Goal: Information Seeking & Learning: Learn about a topic

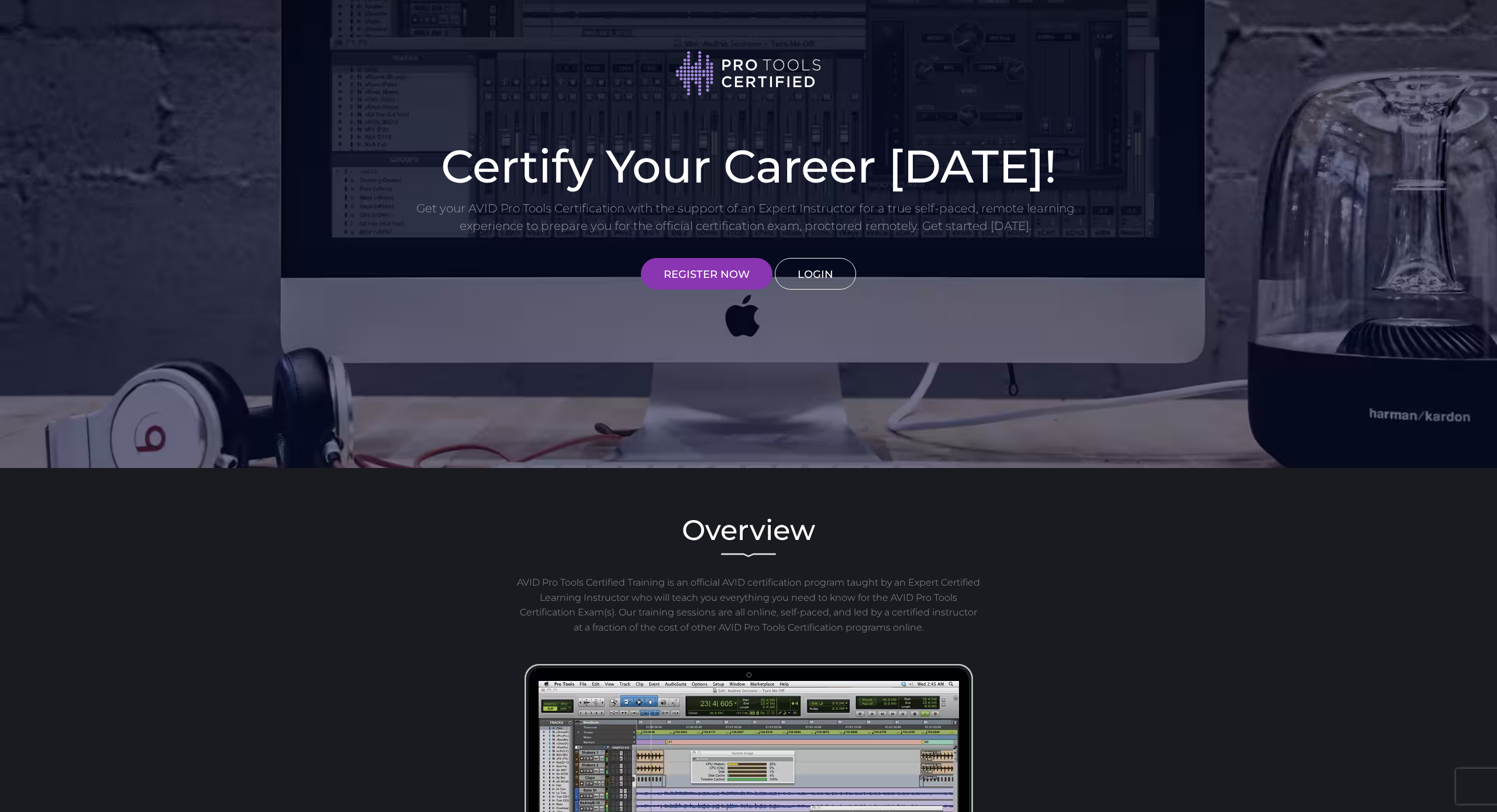
click at [822, 275] on link "LOGIN" at bounding box center [815, 274] width 81 height 31
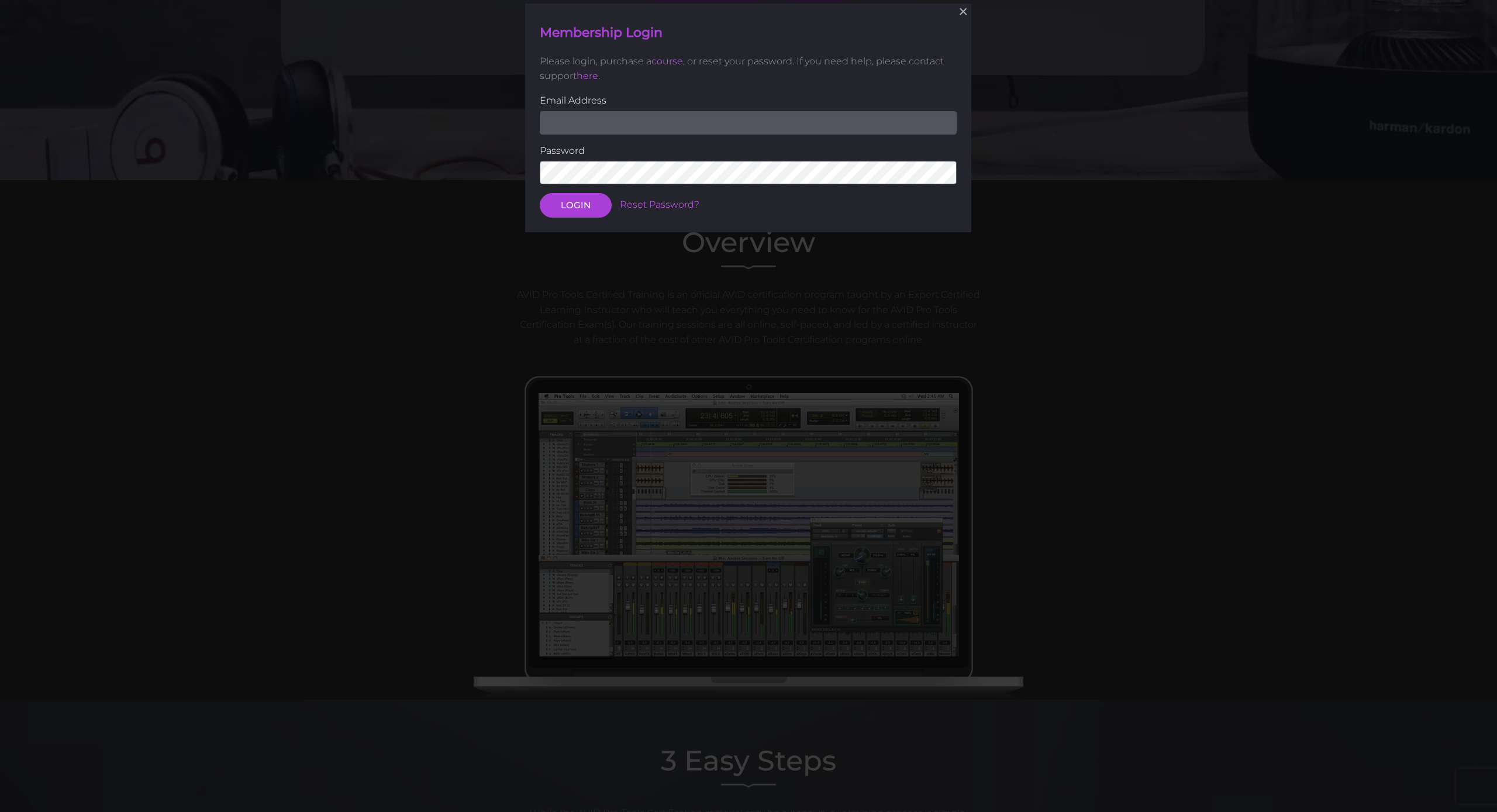
scroll to position [288, 0]
type input "[EMAIL_ADDRESS][DOMAIN_NAME]"
click at [575, 204] on button "LOGIN" at bounding box center [576, 205] width 72 height 25
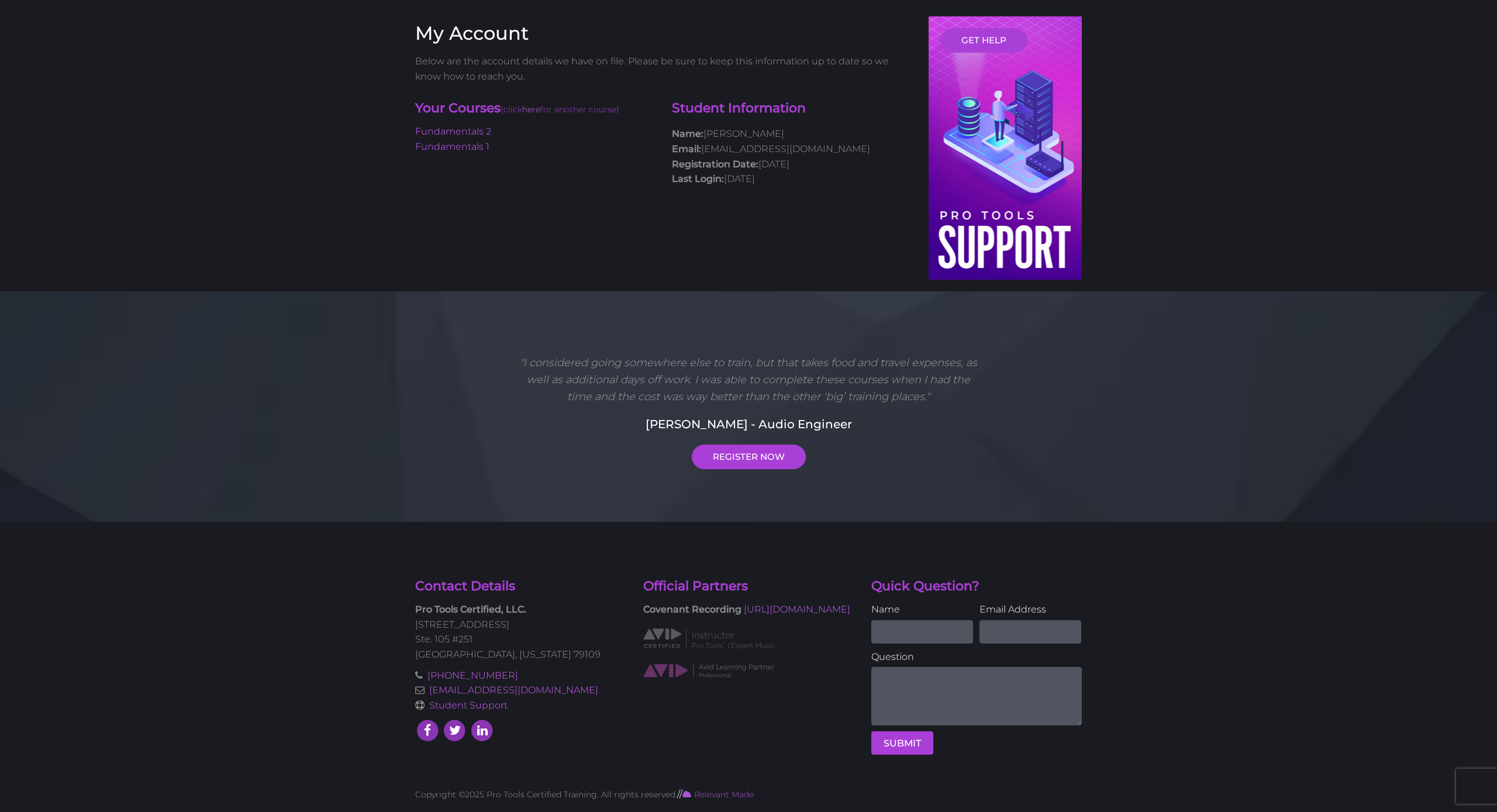
scroll to position [74, 0]
click at [451, 152] on li "Fundamentals 1" at bounding box center [535, 148] width 239 height 15
click at [451, 148] on link "Fundamentals 1" at bounding box center [453, 148] width 74 height 11
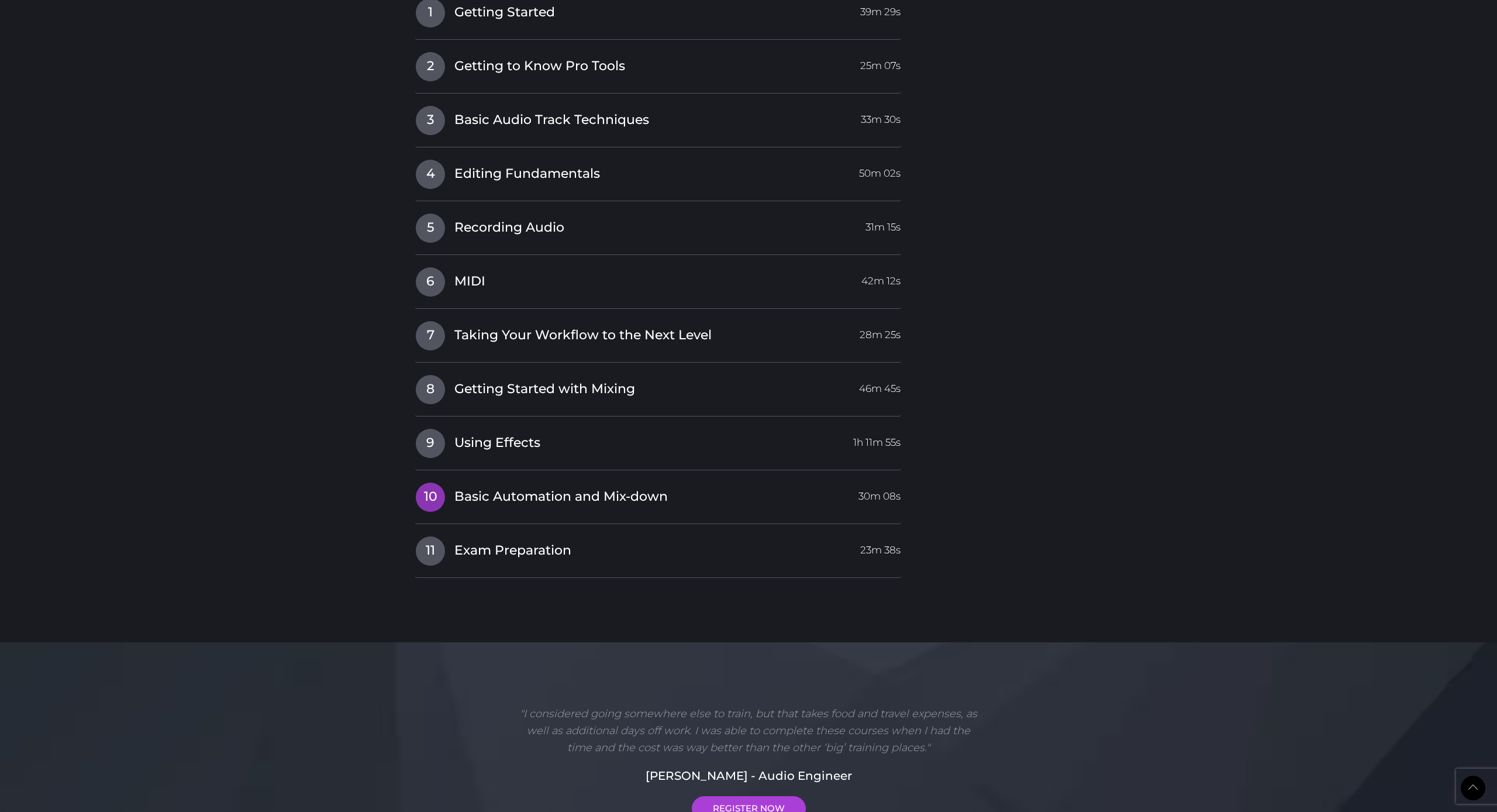
scroll to position [1463, 0]
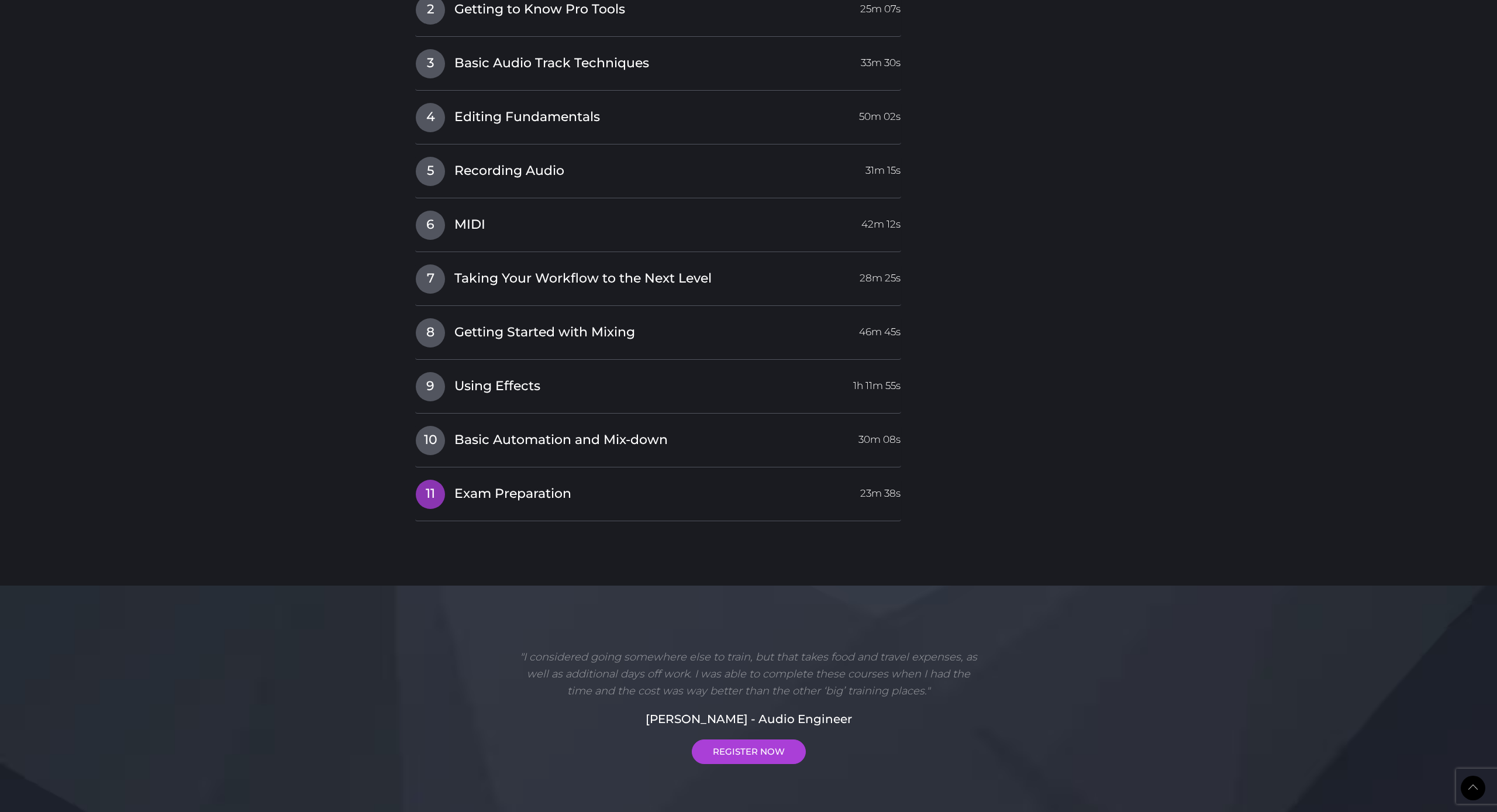
click at [506, 488] on span "Exam Preparation" at bounding box center [513, 493] width 117 height 18
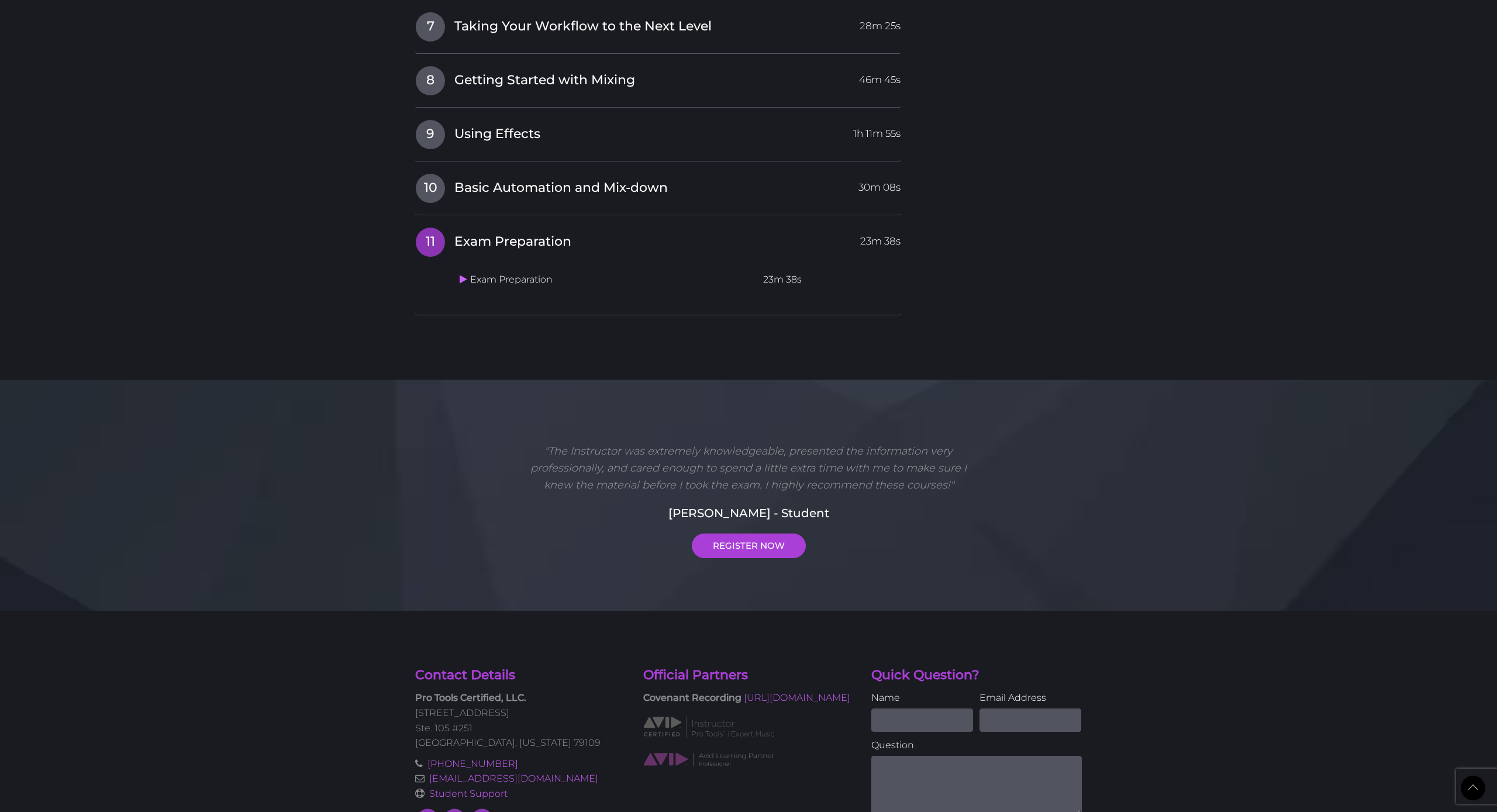
click at [470, 269] on td "Exam Preparation" at bounding box center [607, 279] width 303 height 23
click at [459, 271] on td "Exam Preparation" at bounding box center [607, 279] width 303 height 23
click at [462, 274] on icon at bounding box center [463, 279] width 8 height 9
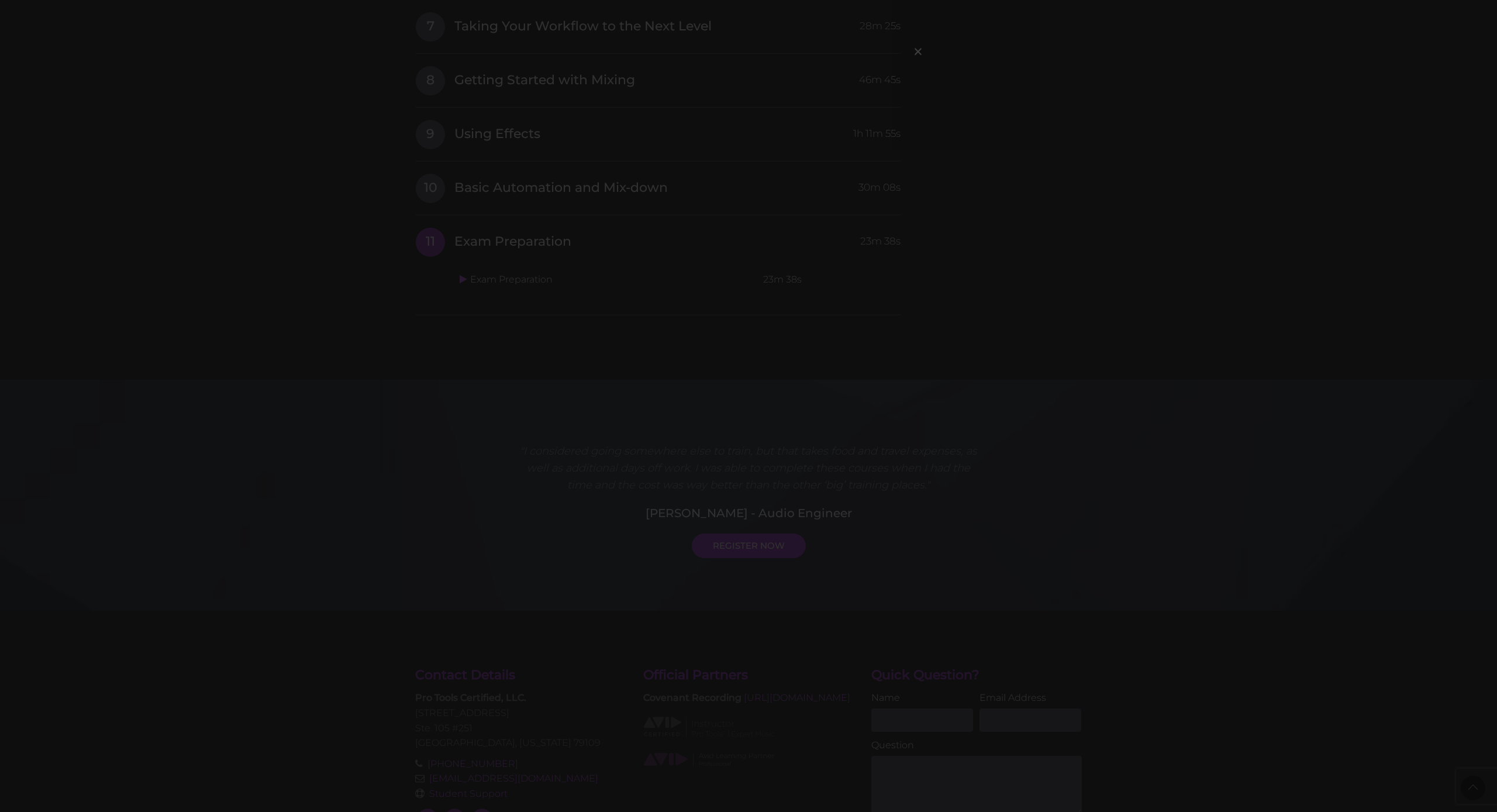
click at [974, 159] on div "×" at bounding box center [748, 406] width 1497 height 812
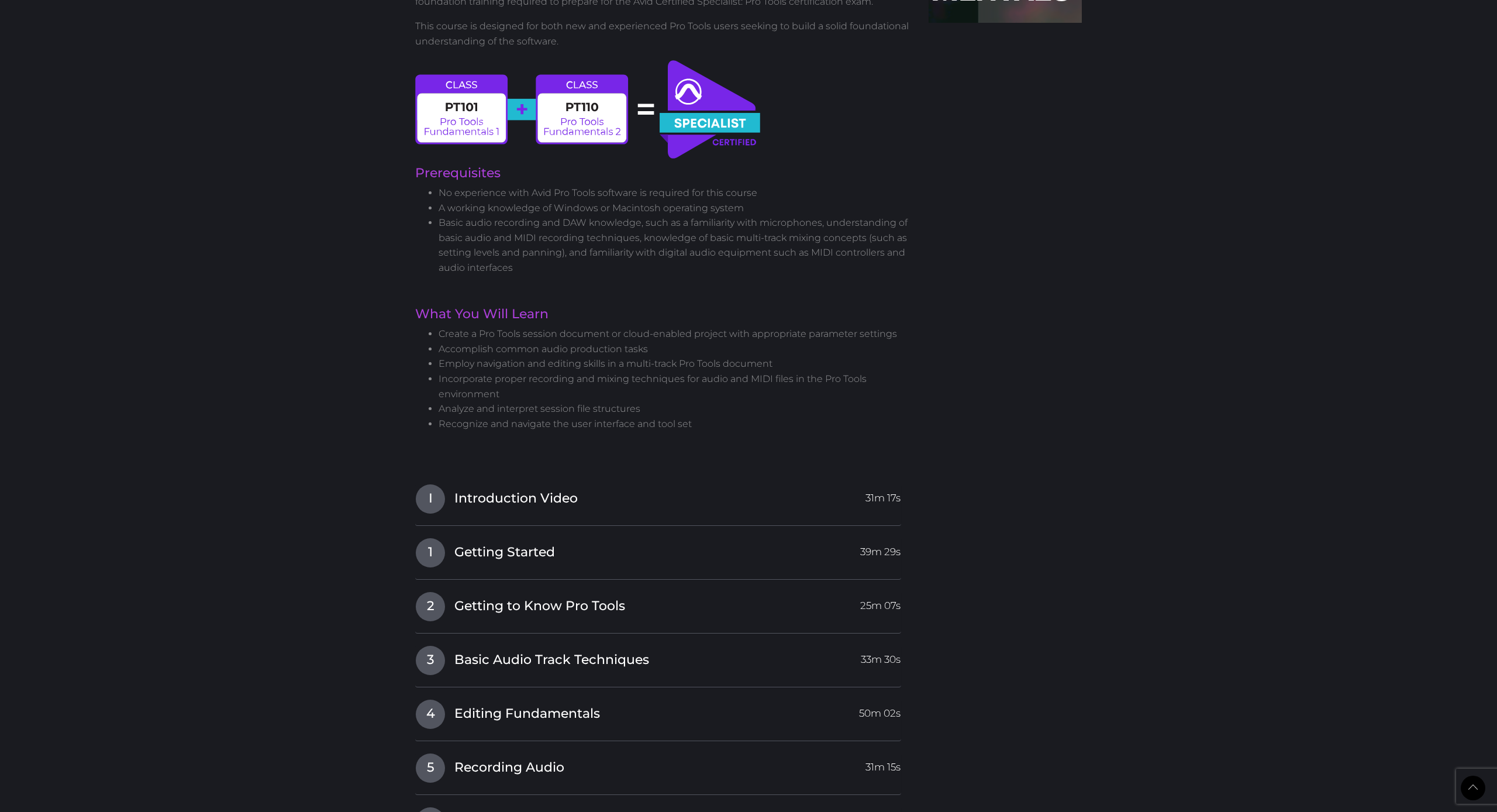
scroll to position [595, 0]
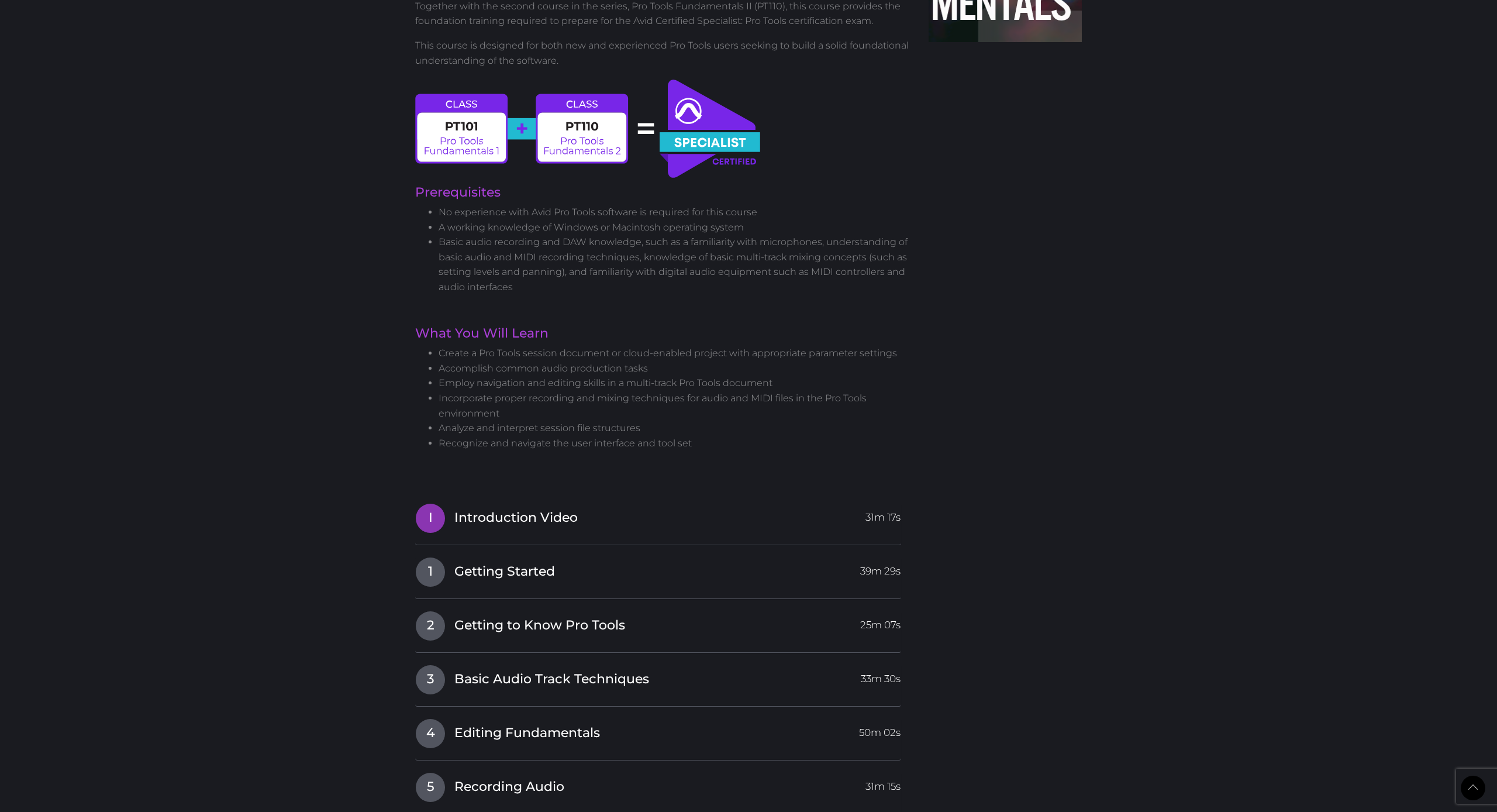
click at [647, 505] on link "I Introduction Video 31m 17s" at bounding box center [658, 515] width 486 height 25
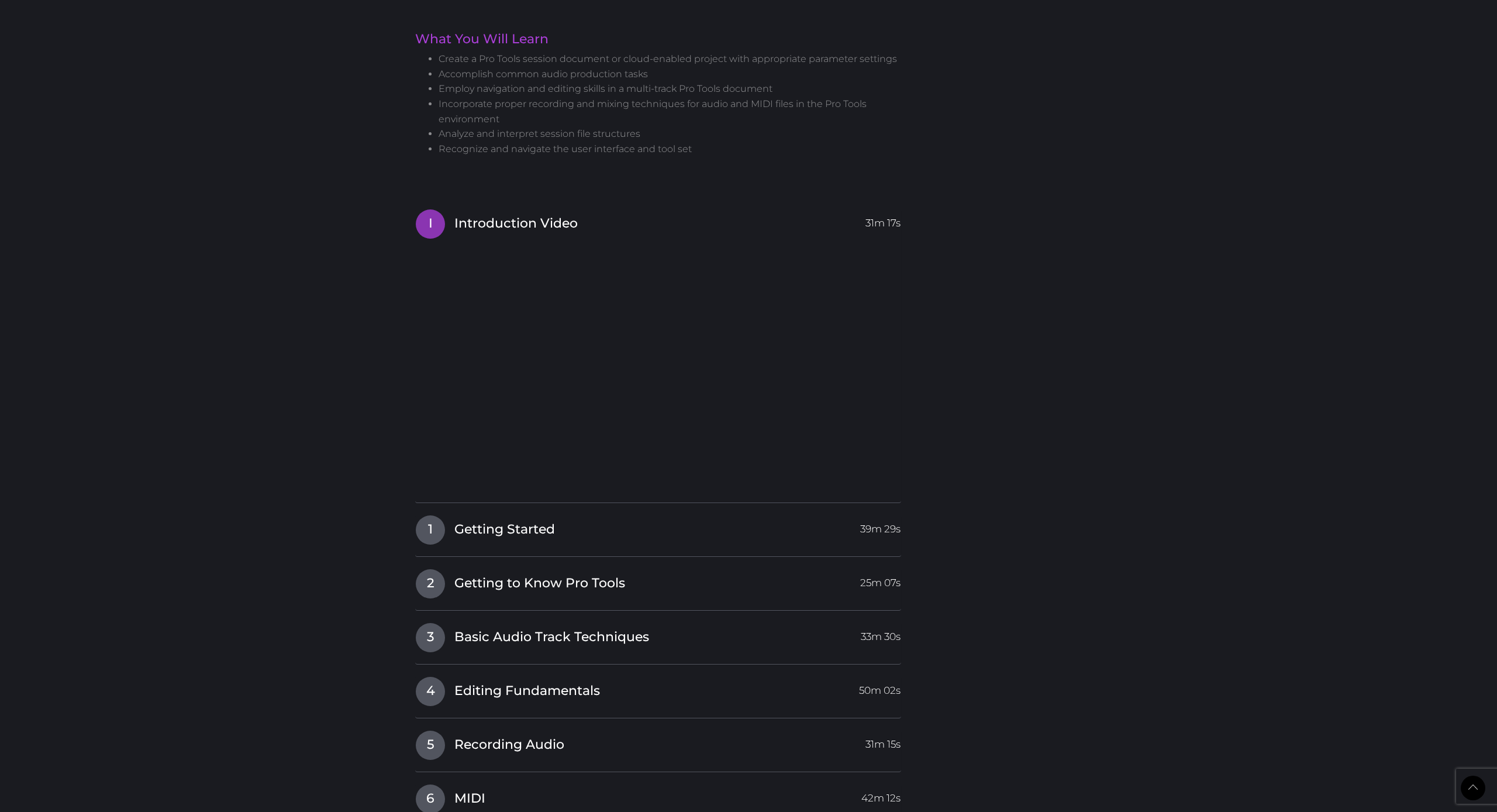
scroll to position [913, 0]
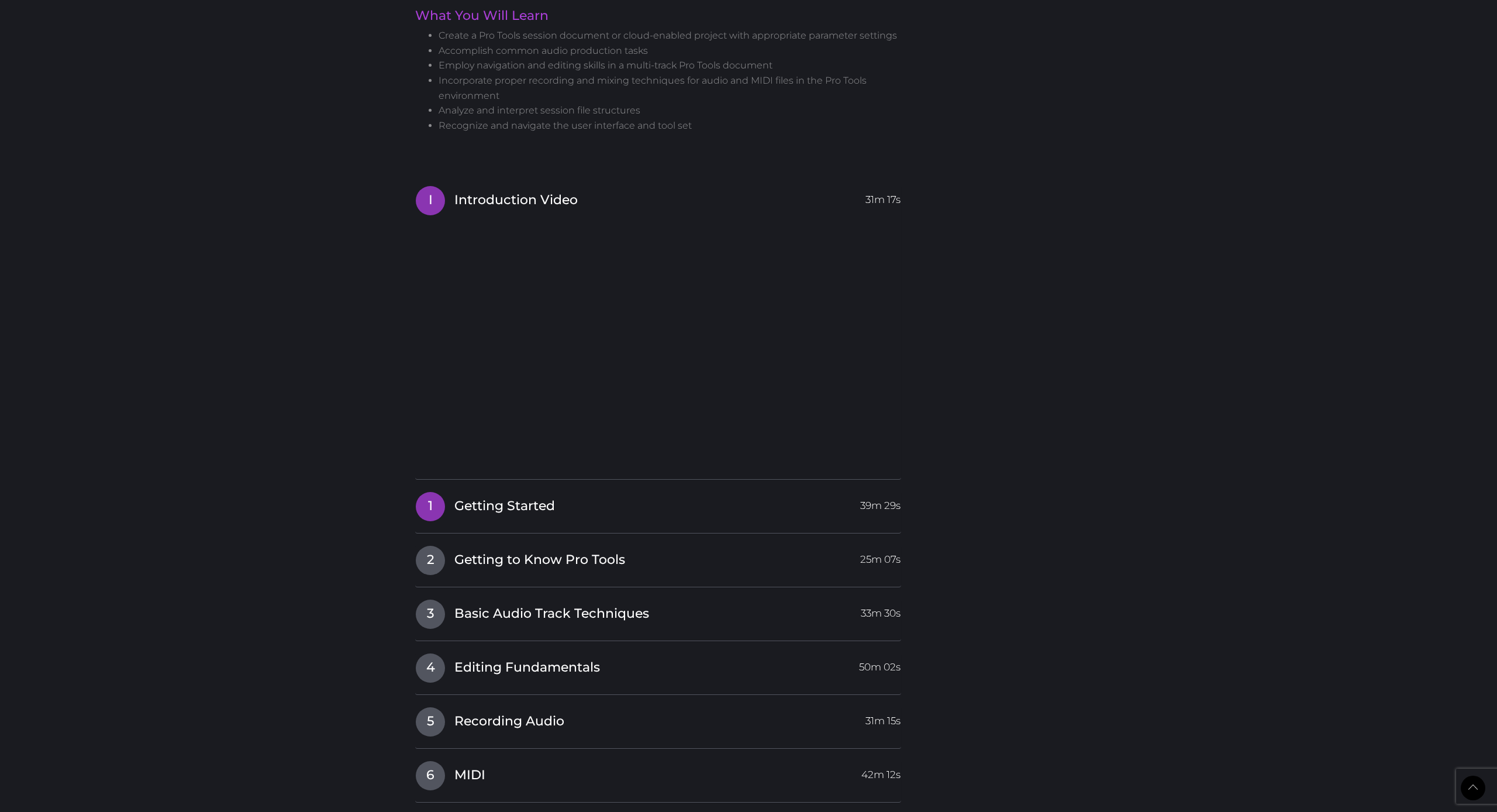
click at [623, 505] on link "1 Getting Started 39m 29s" at bounding box center [658, 503] width 486 height 25
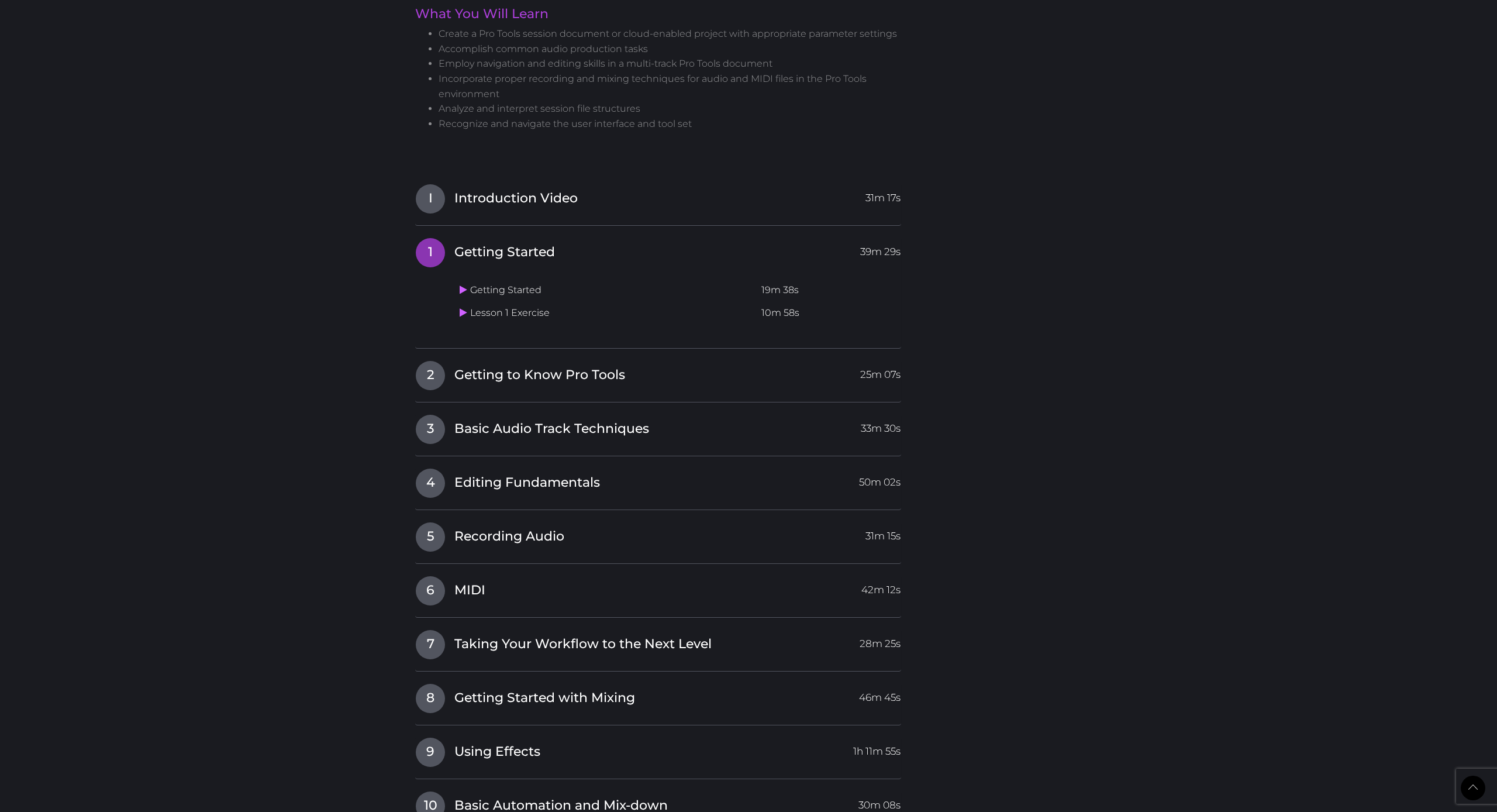
scroll to position [917, 0]
click at [466, 283] on icon at bounding box center [463, 287] width 8 height 9
